Goal: Contribute content: Add original content to the website for others to see

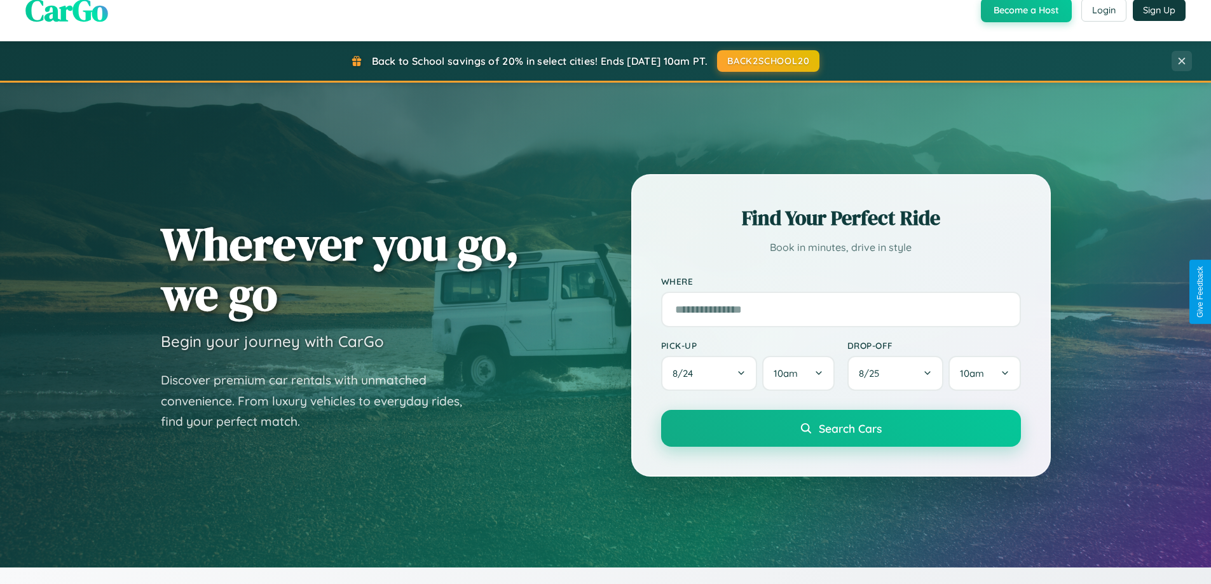
scroll to position [875, 0]
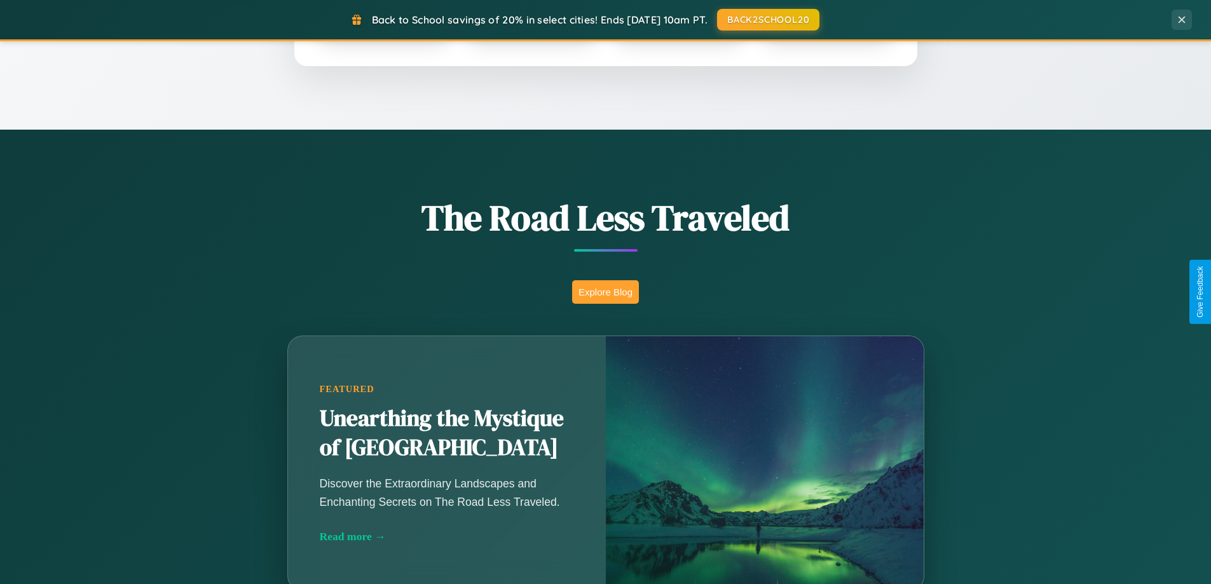
click at [605, 292] on button "Explore Blog" at bounding box center [605, 292] width 67 height 24
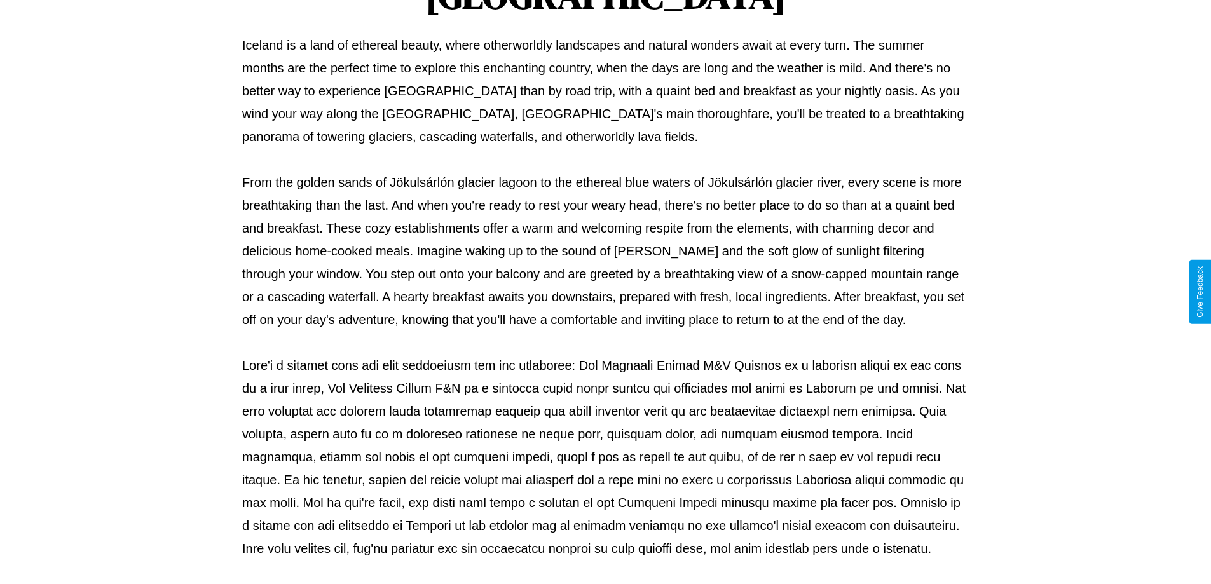
scroll to position [411, 0]
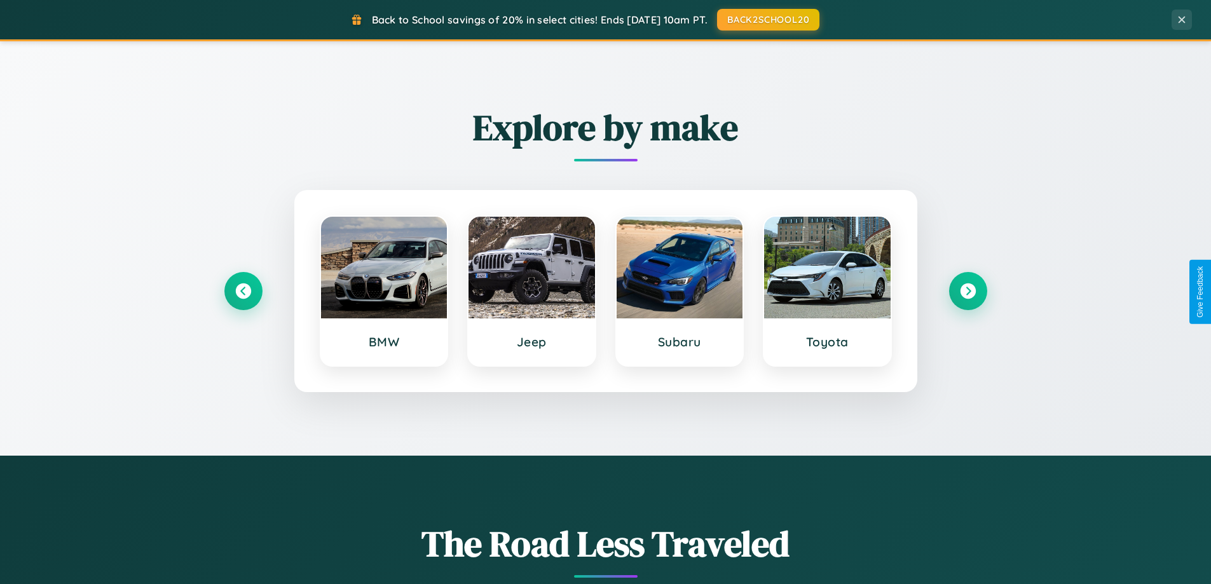
scroll to position [548, 0]
click at [243, 292] on icon at bounding box center [243, 292] width 17 height 17
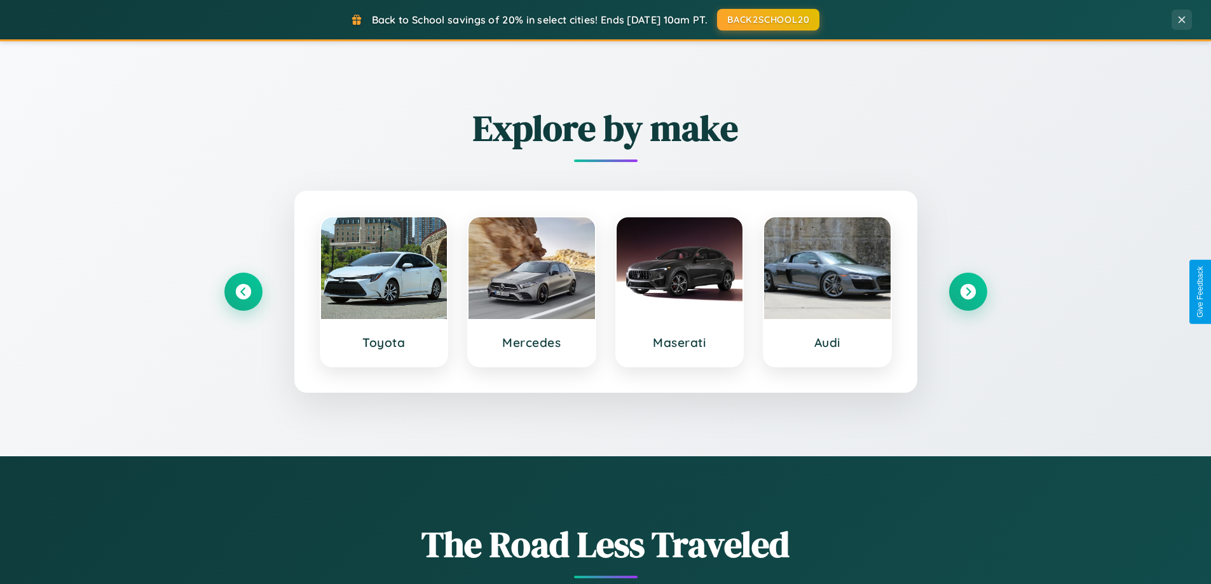
scroll to position [0, 0]
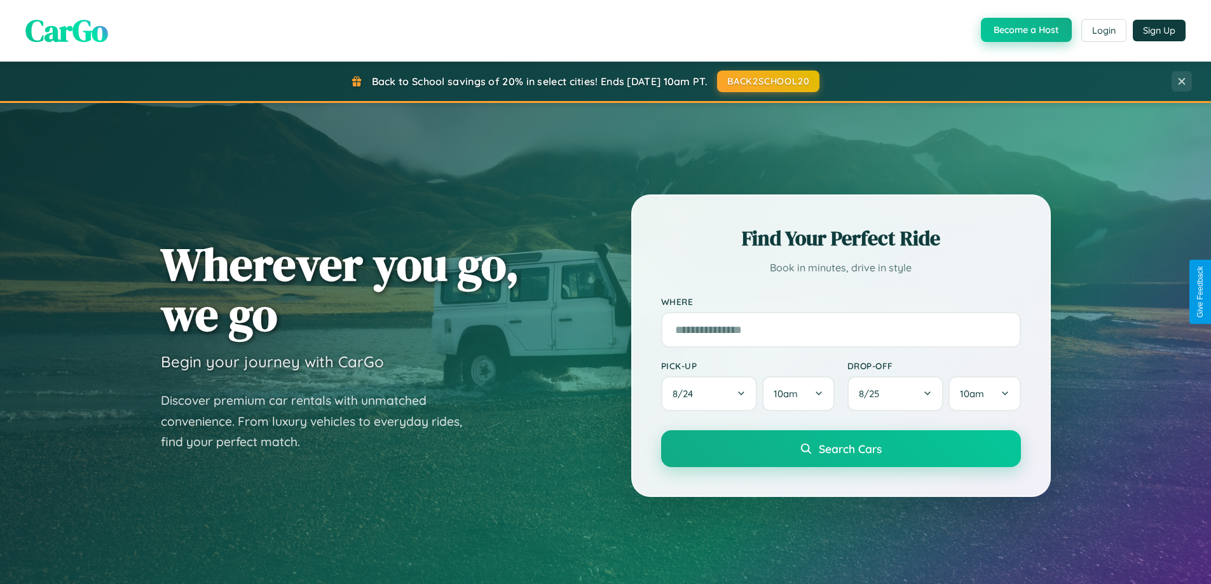
click at [1025, 31] on button "Become a Host" at bounding box center [1026, 30] width 91 height 24
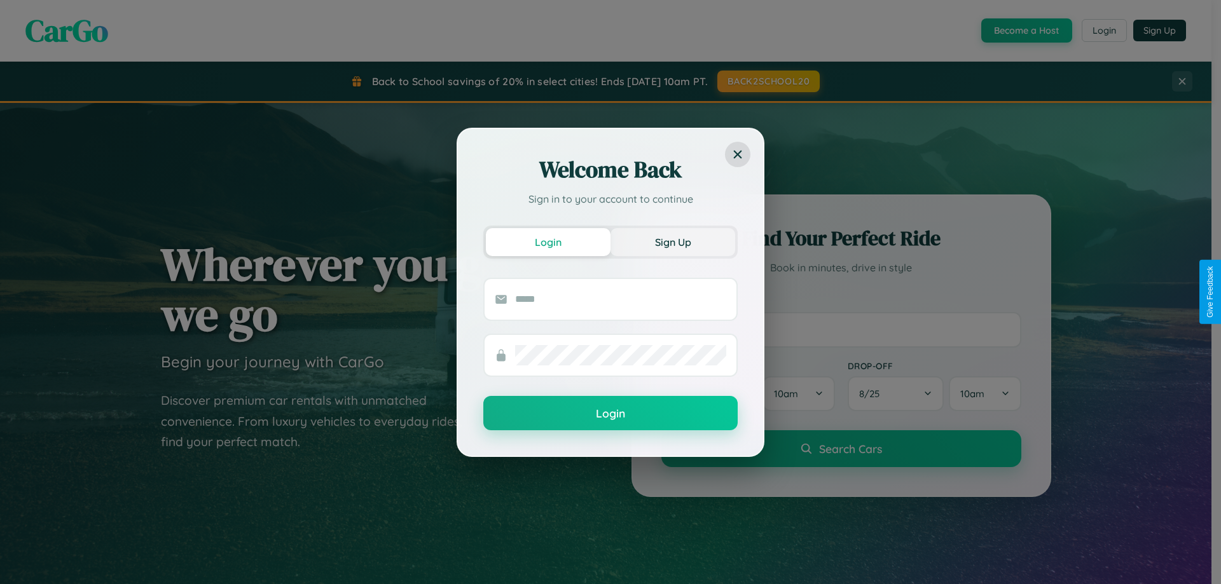
click at [673, 242] on button "Sign Up" at bounding box center [672, 242] width 125 height 28
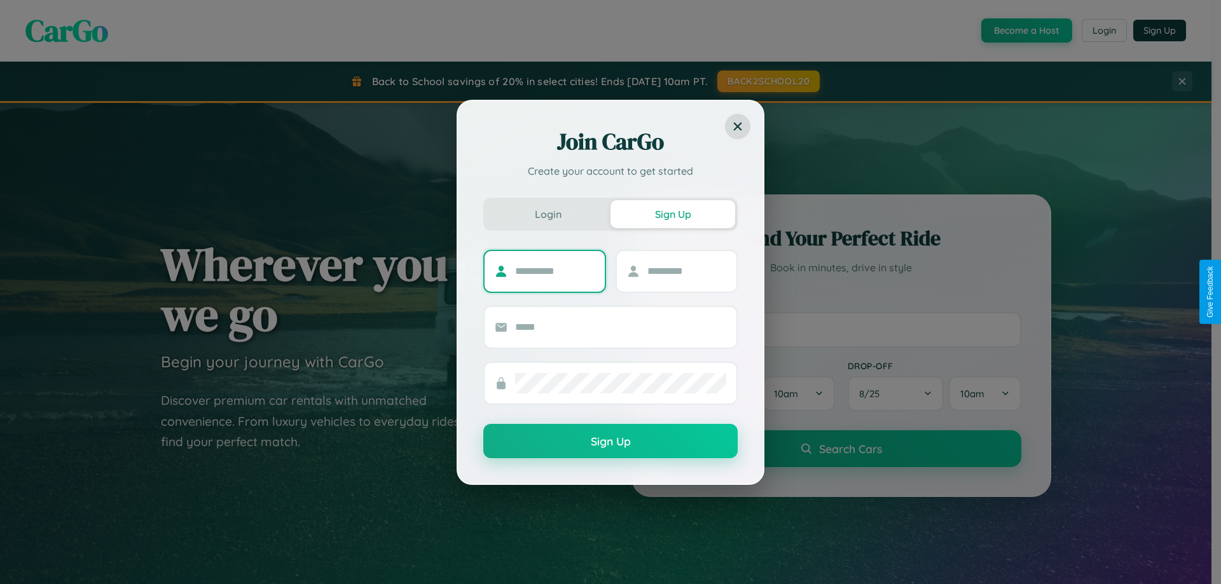
click at [555, 271] on input "text" at bounding box center [554, 271] width 79 height 20
type input "******"
click at [686, 271] on input "text" at bounding box center [686, 271] width 79 height 20
type input "****"
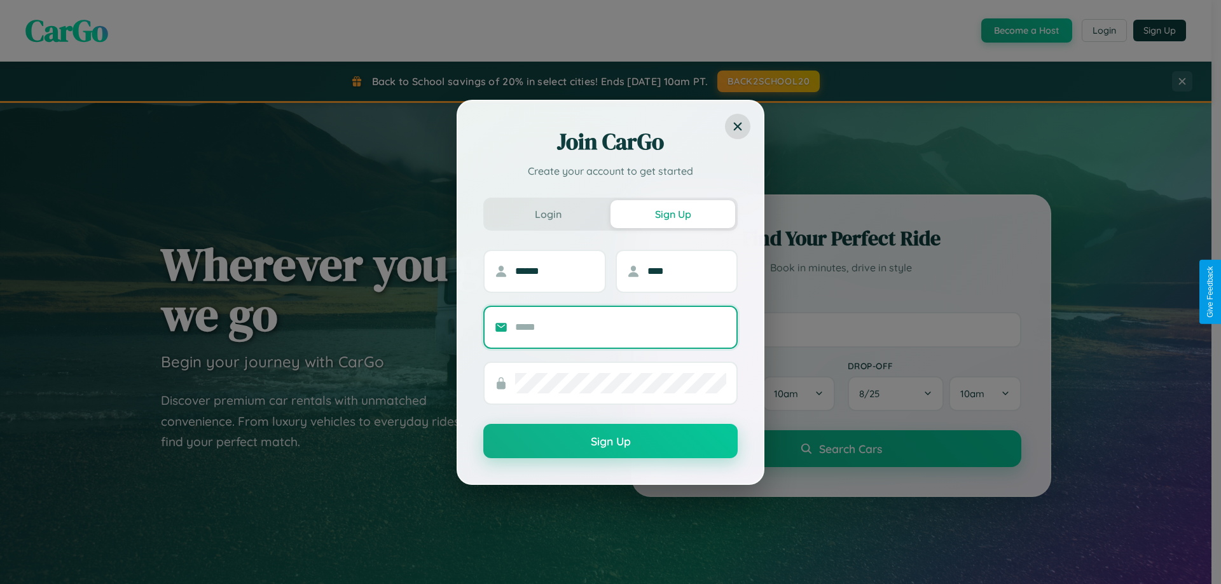
click at [621, 327] on input "text" at bounding box center [620, 327] width 211 height 20
type input "**********"
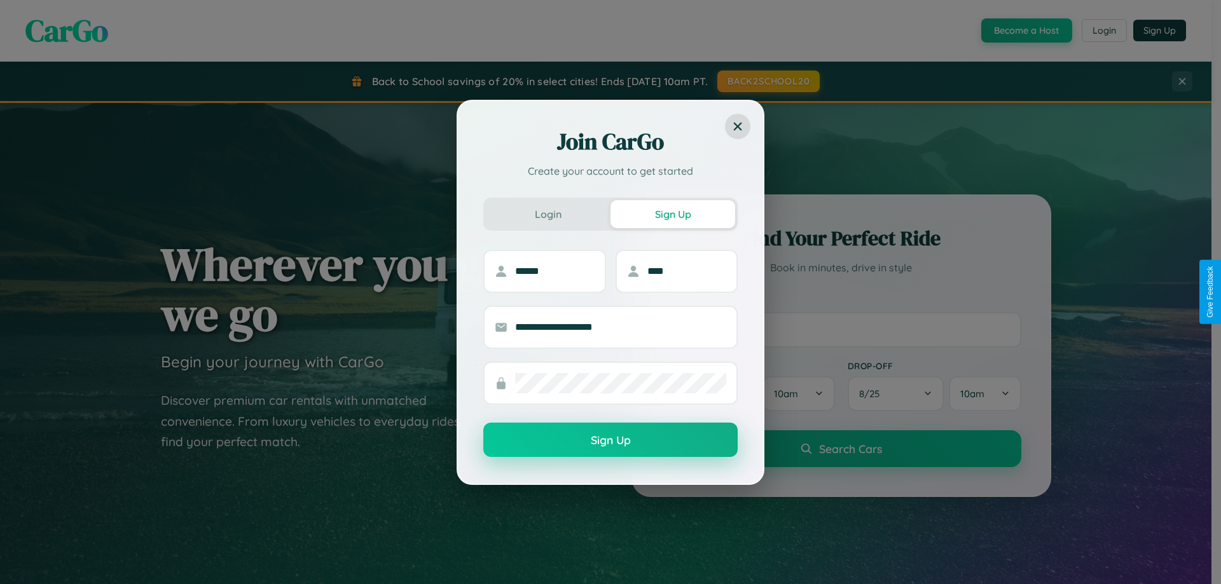
click at [610, 441] on button "Sign Up" at bounding box center [610, 440] width 254 height 34
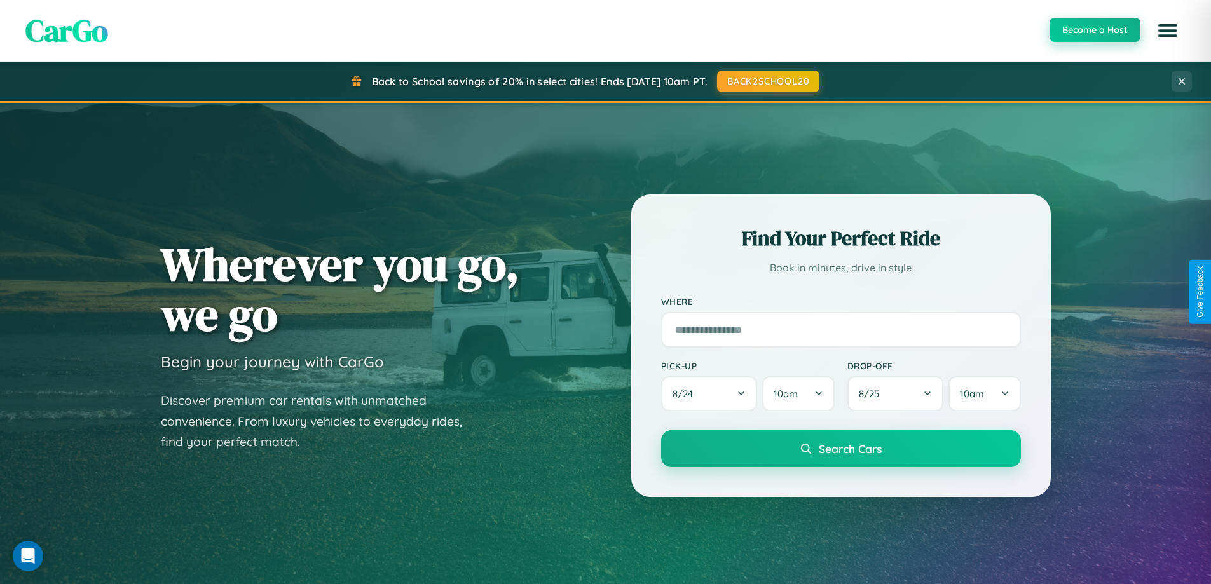
click at [1094, 30] on button "Become a Host" at bounding box center [1095, 30] width 91 height 24
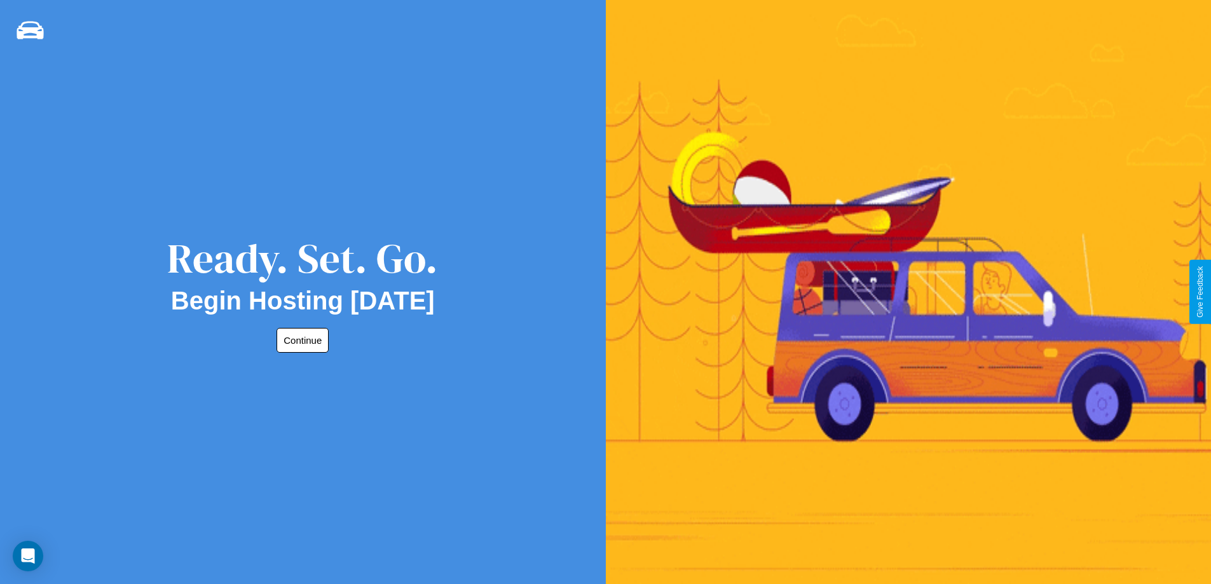
click at [300, 340] on button "Continue" at bounding box center [303, 340] width 52 height 25
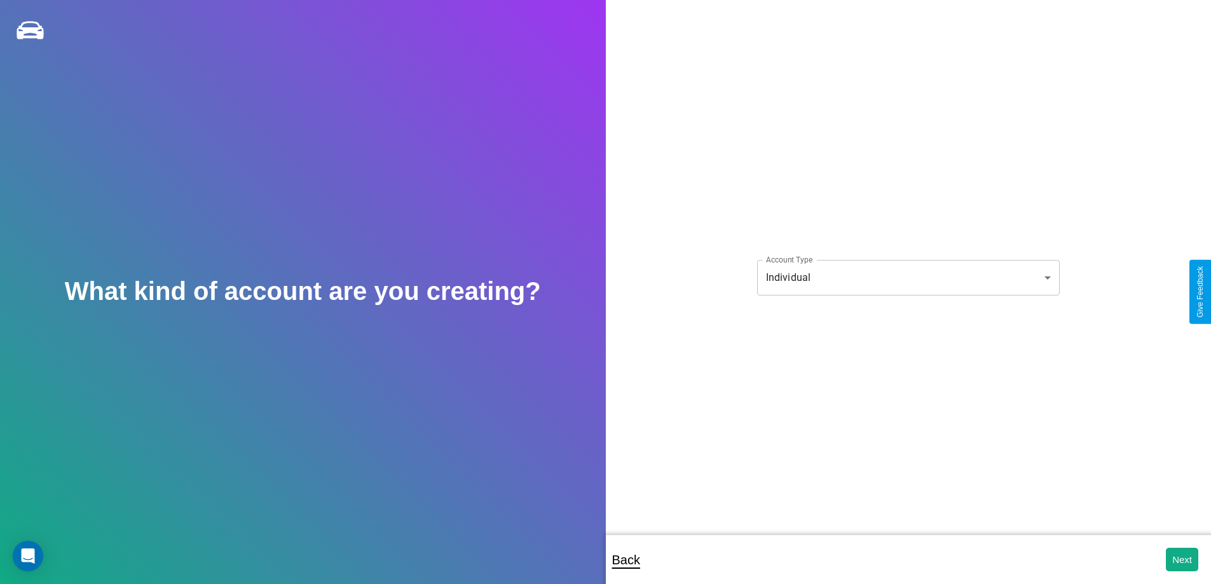
click at [908, 277] on body "**********" at bounding box center [605, 301] width 1211 height 602
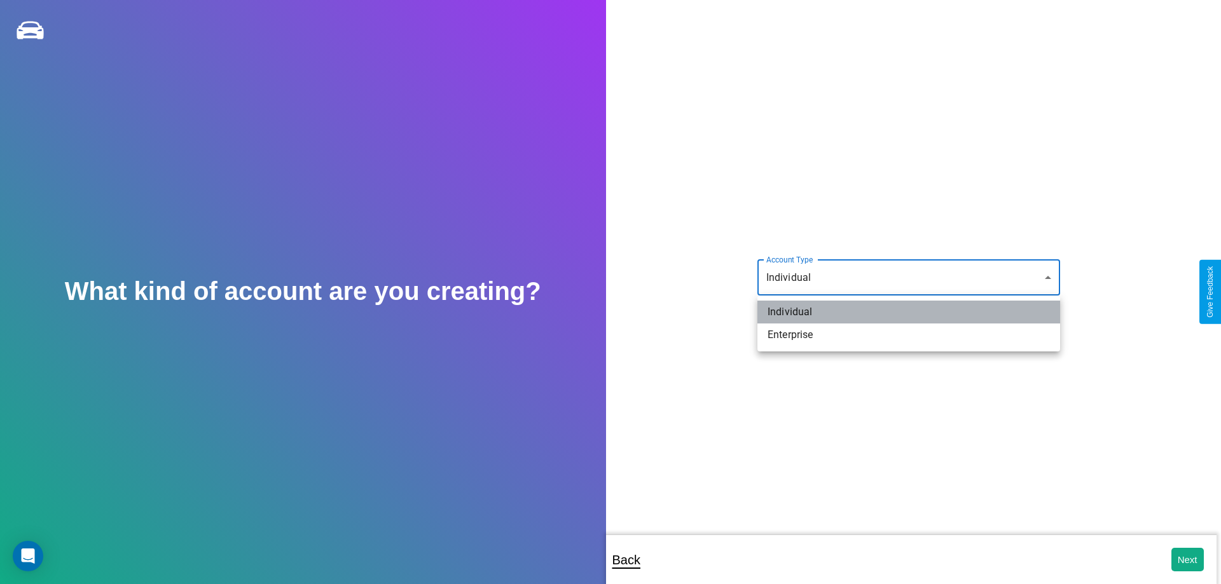
click at [909, 312] on li "Individual" at bounding box center [908, 312] width 303 height 23
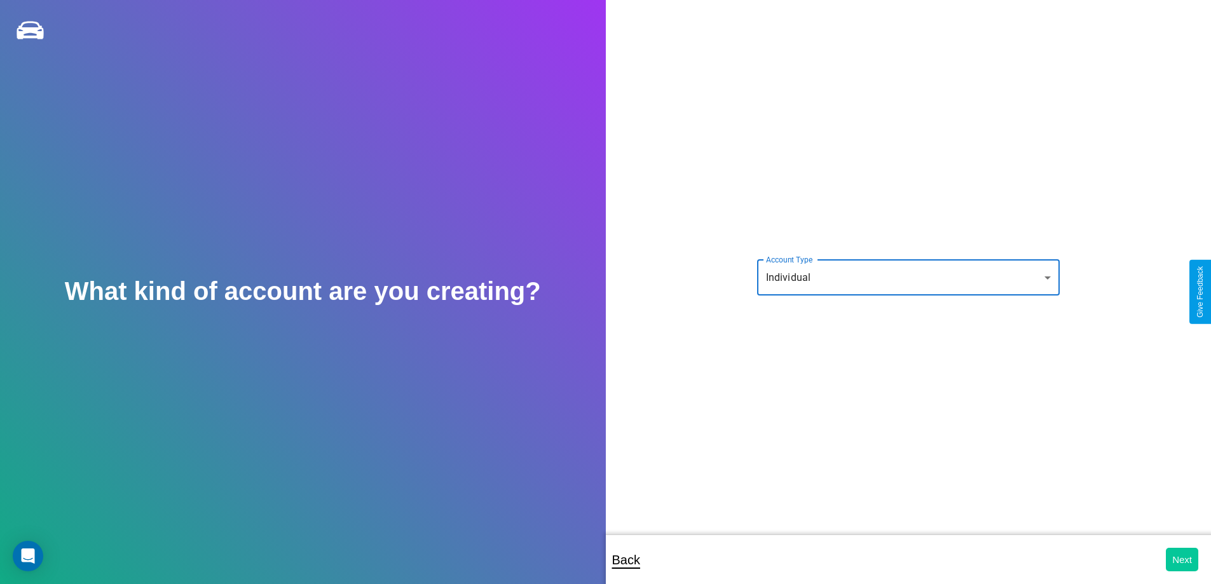
click at [1182, 560] on button "Next" at bounding box center [1182, 560] width 32 height 24
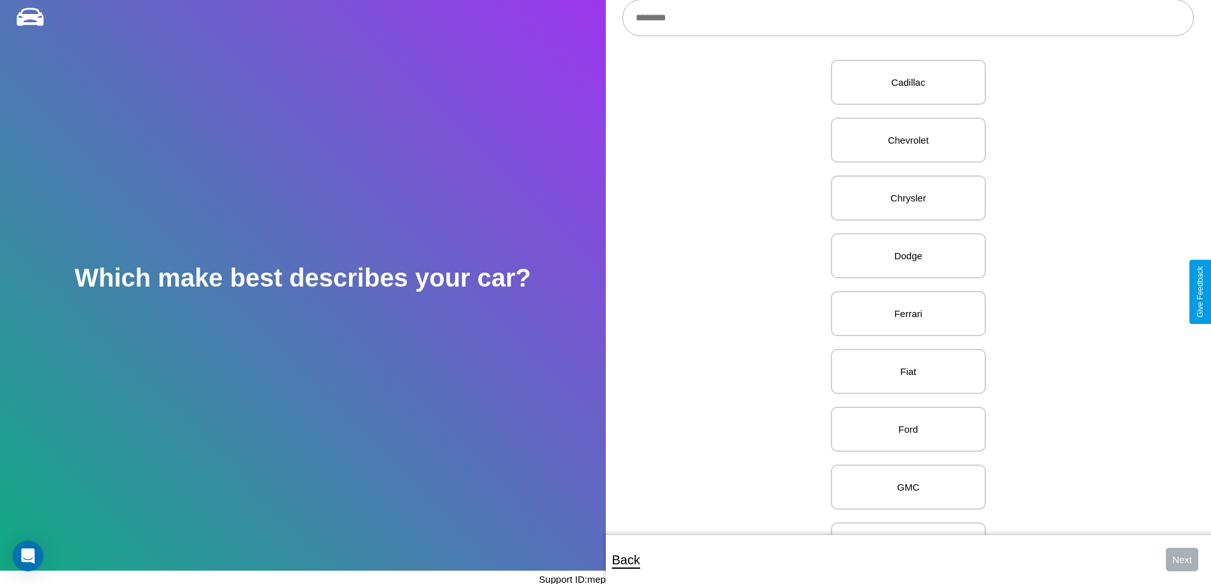
scroll to position [435, 0]
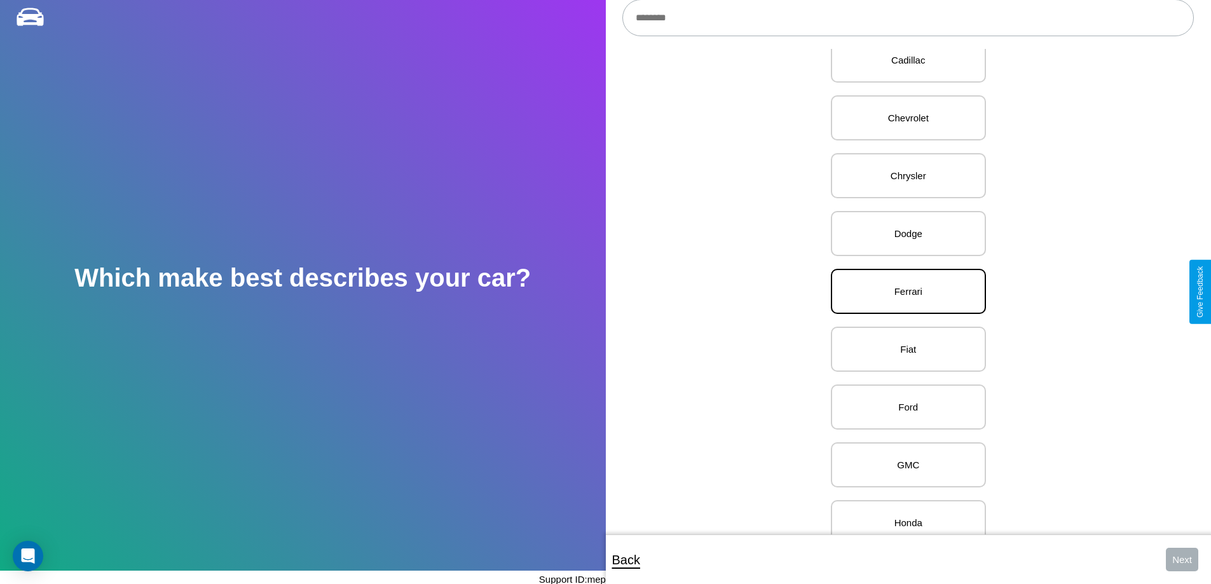
click at [904, 292] on p "Ferrari" at bounding box center [908, 291] width 127 height 17
click at [1182, 560] on button "Next" at bounding box center [1182, 560] width 32 height 24
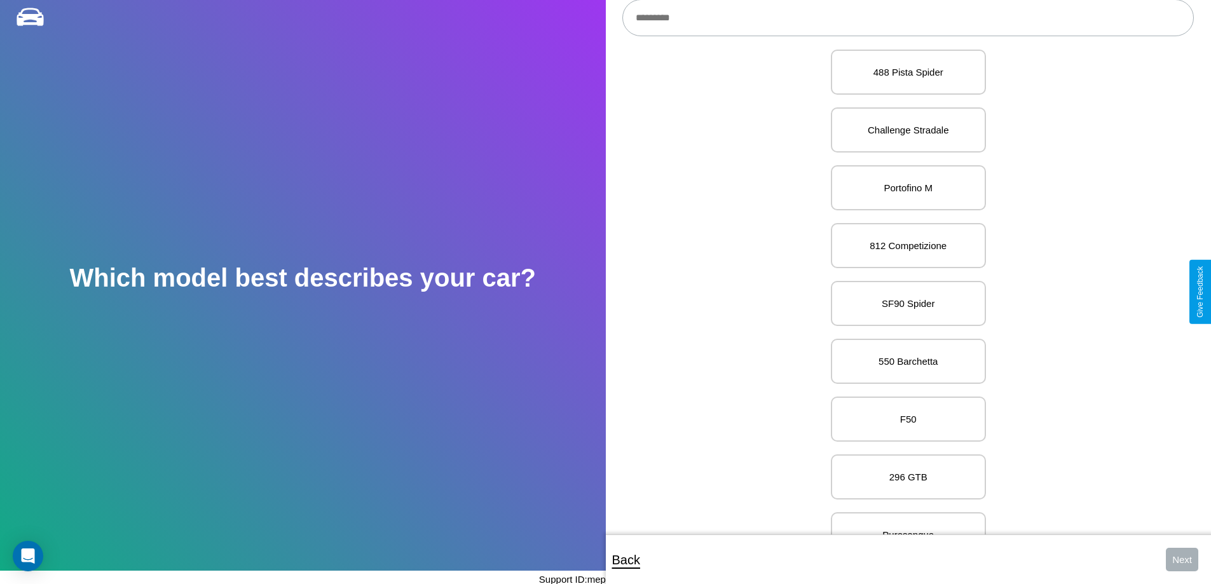
scroll to position [4081, 0]
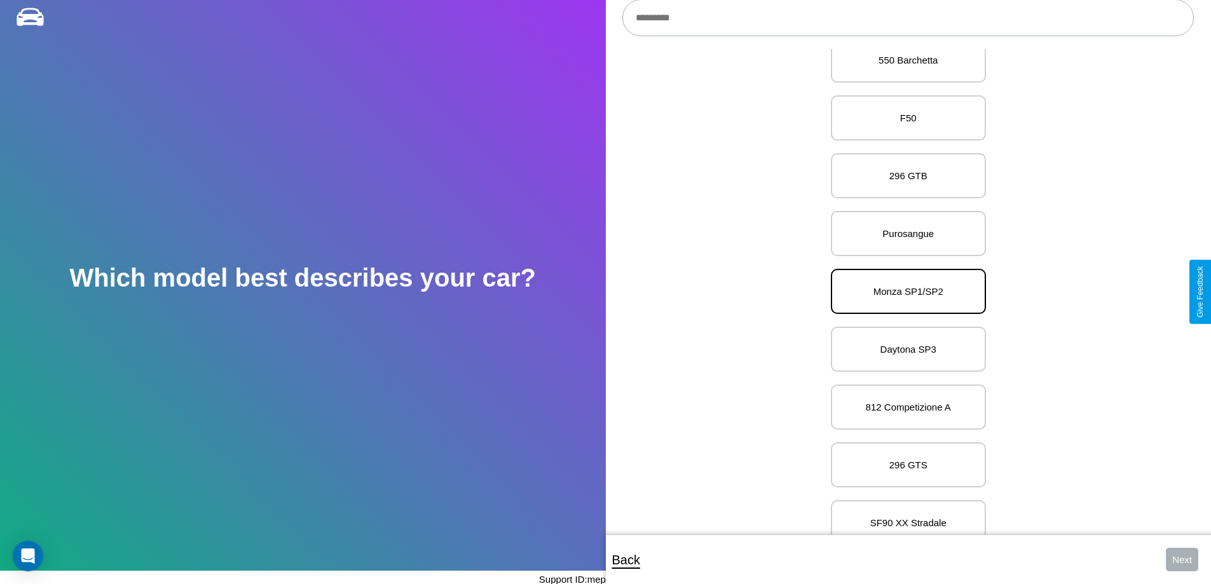
click at [904, 292] on p "Monza SP1/SP2" at bounding box center [908, 291] width 127 height 17
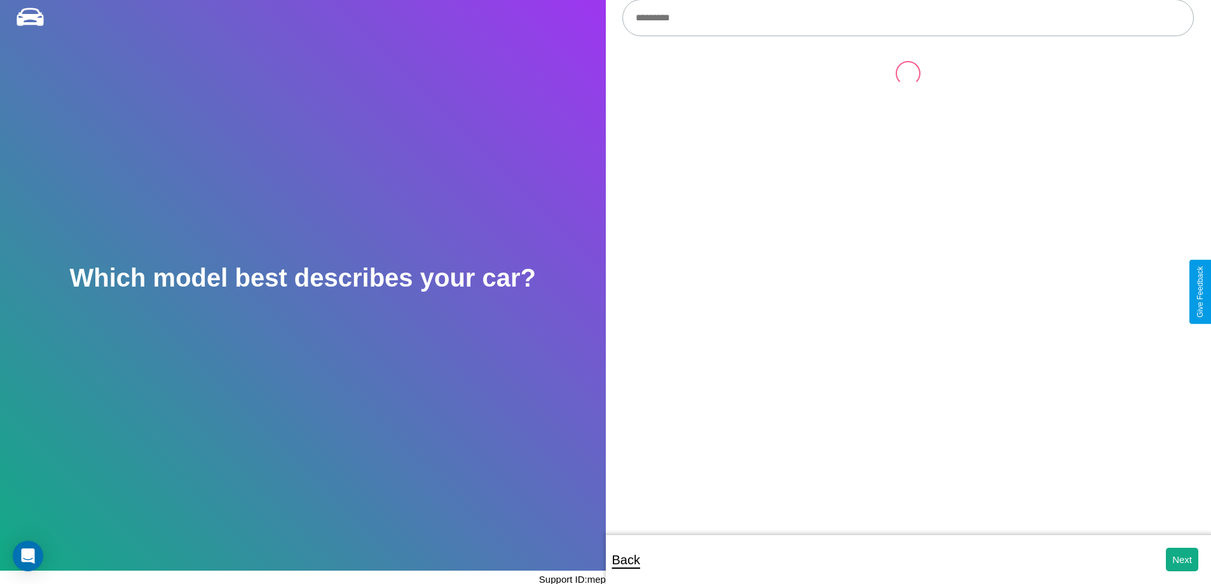
scroll to position [0, 0]
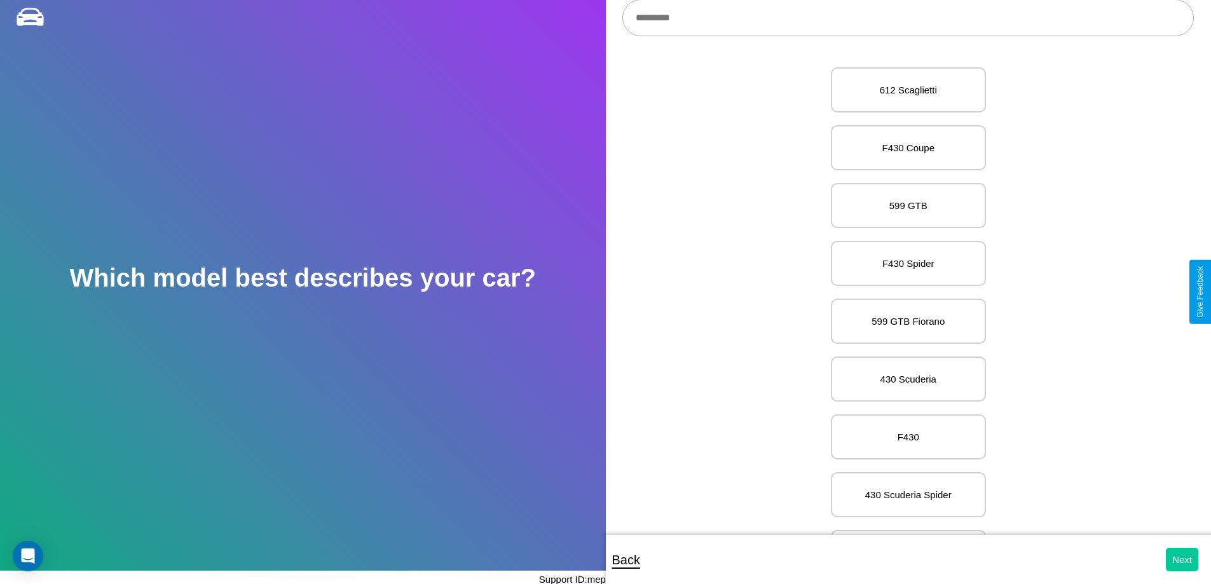
click at [1182, 560] on button "Next" at bounding box center [1182, 560] width 32 height 24
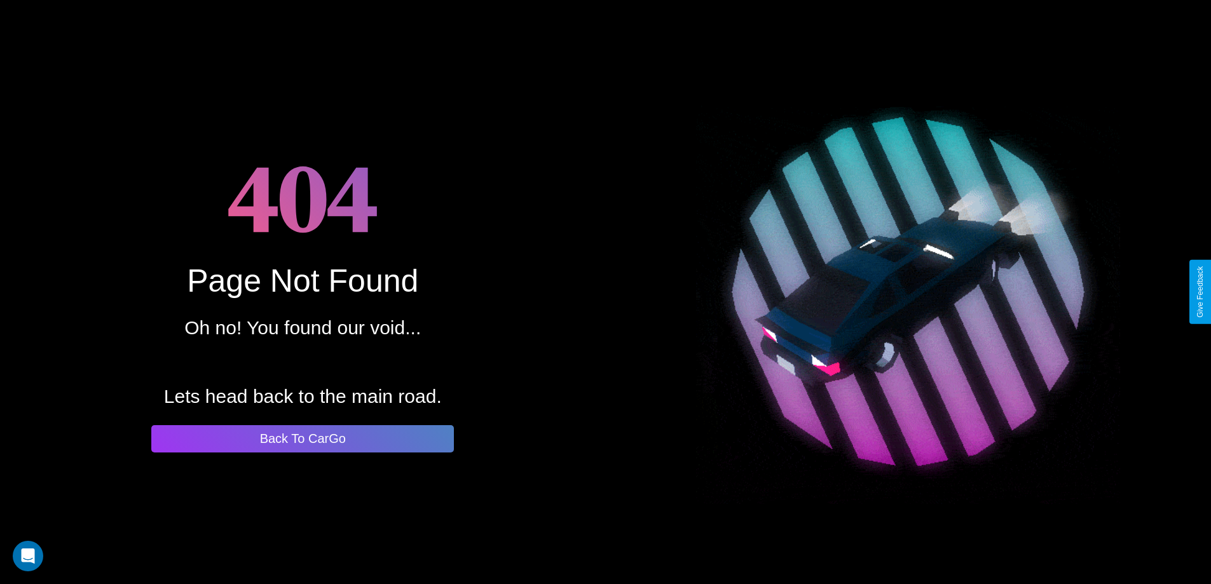
click at [303, 439] on button "Back To CarGo" at bounding box center [302, 438] width 303 height 27
